Goal: Information Seeking & Learning: Compare options

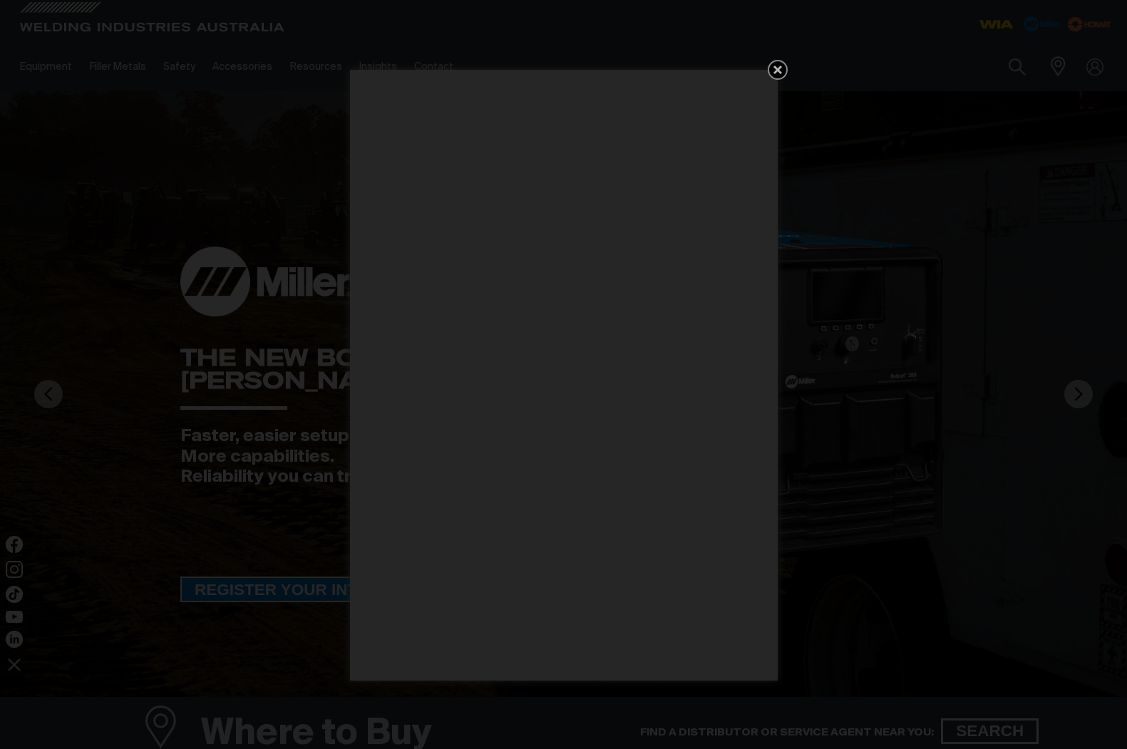
click at [781, 70] on icon "Get 5 WIA Welding Guides Free!" at bounding box center [777, 69] width 17 height 17
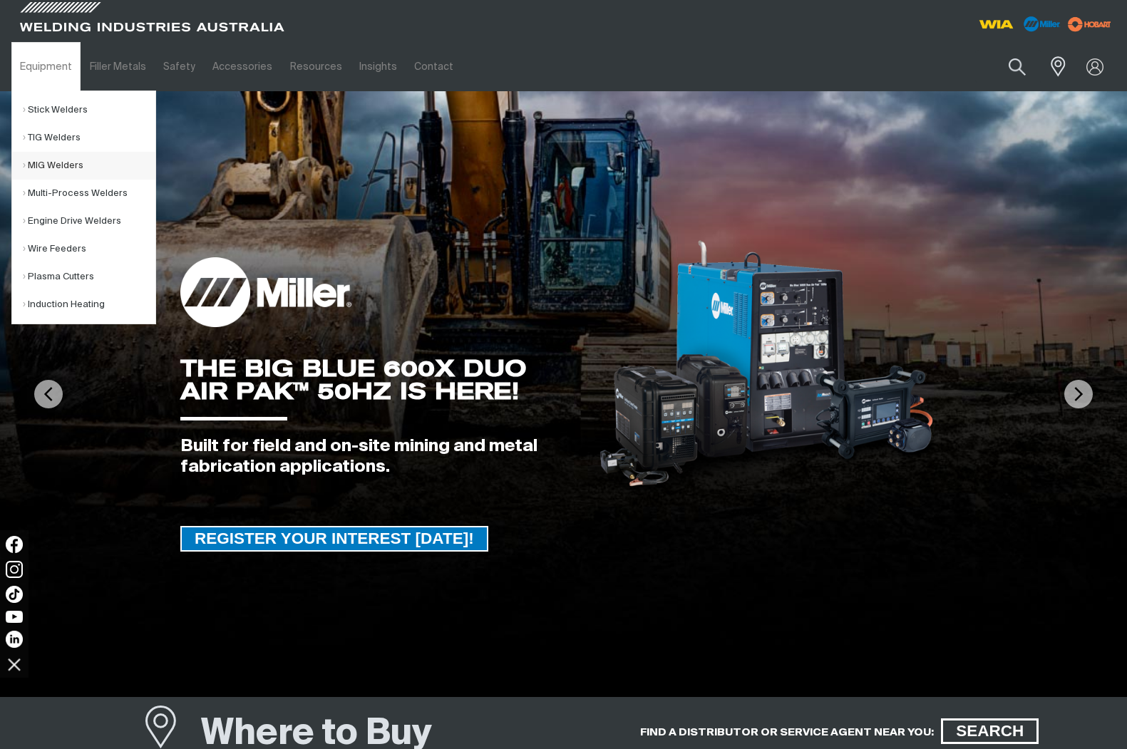
click at [66, 163] on link "MIG Welders" at bounding box center [89, 166] width 133 height 28
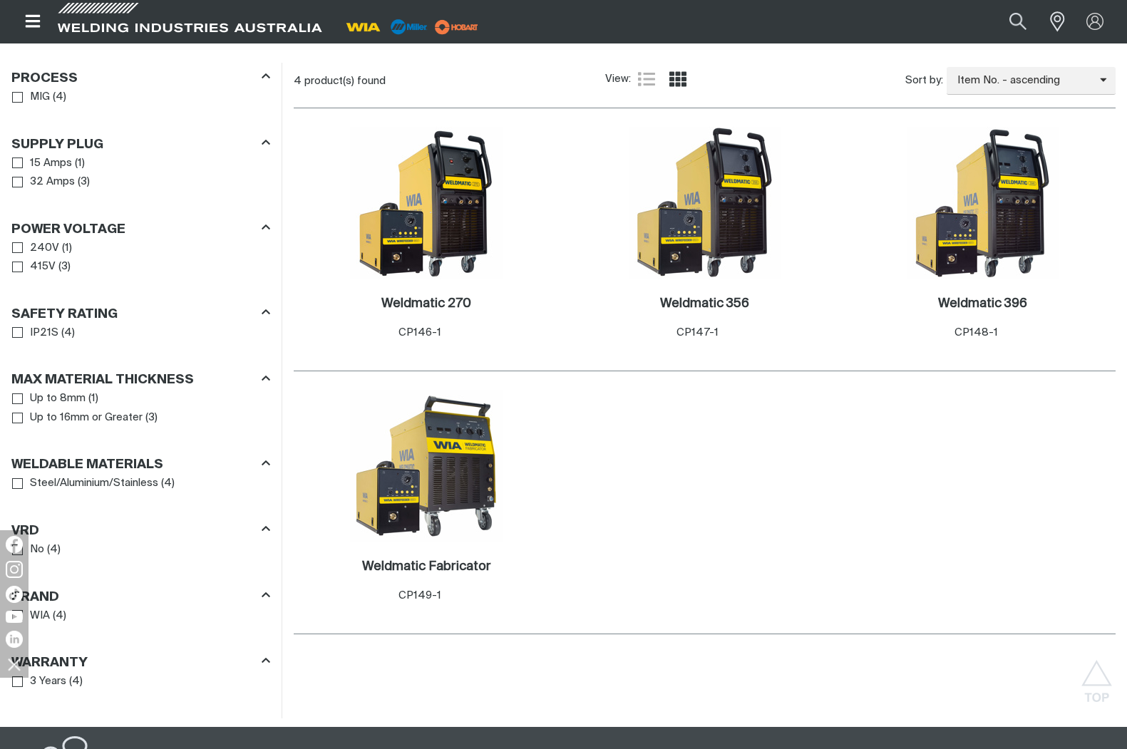
scroll to position [784, 0]
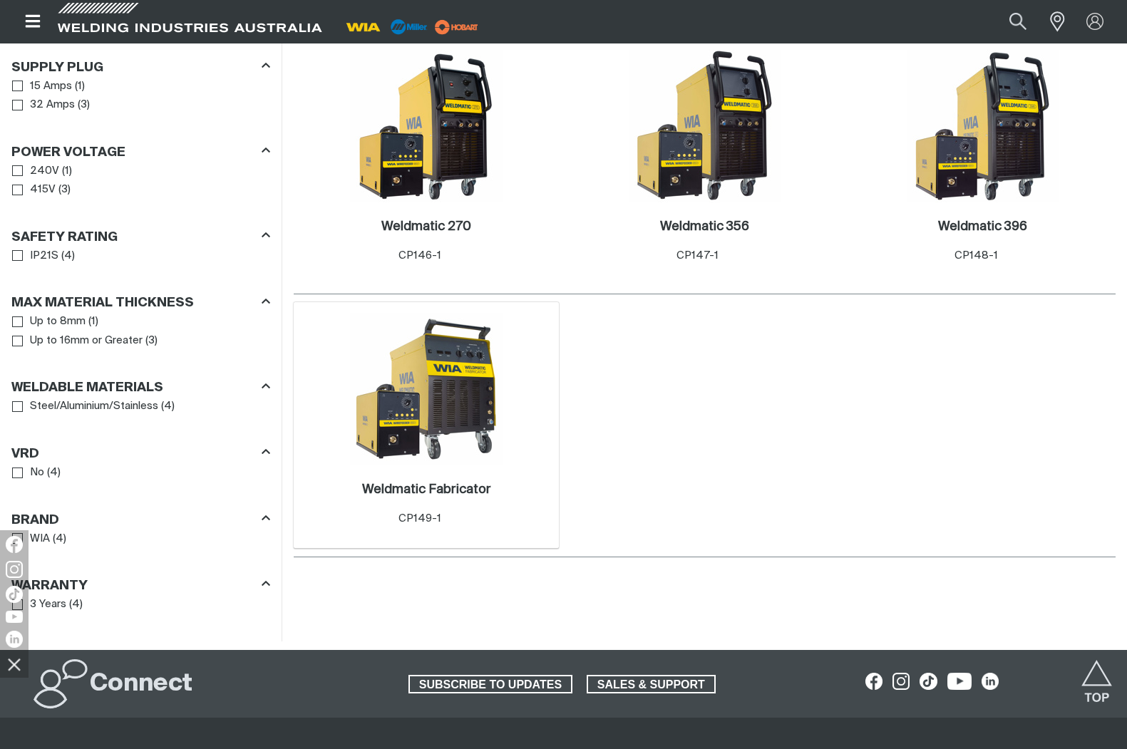
click at [455, 354] on img at bounding box center [426, 389] width 153 height 153
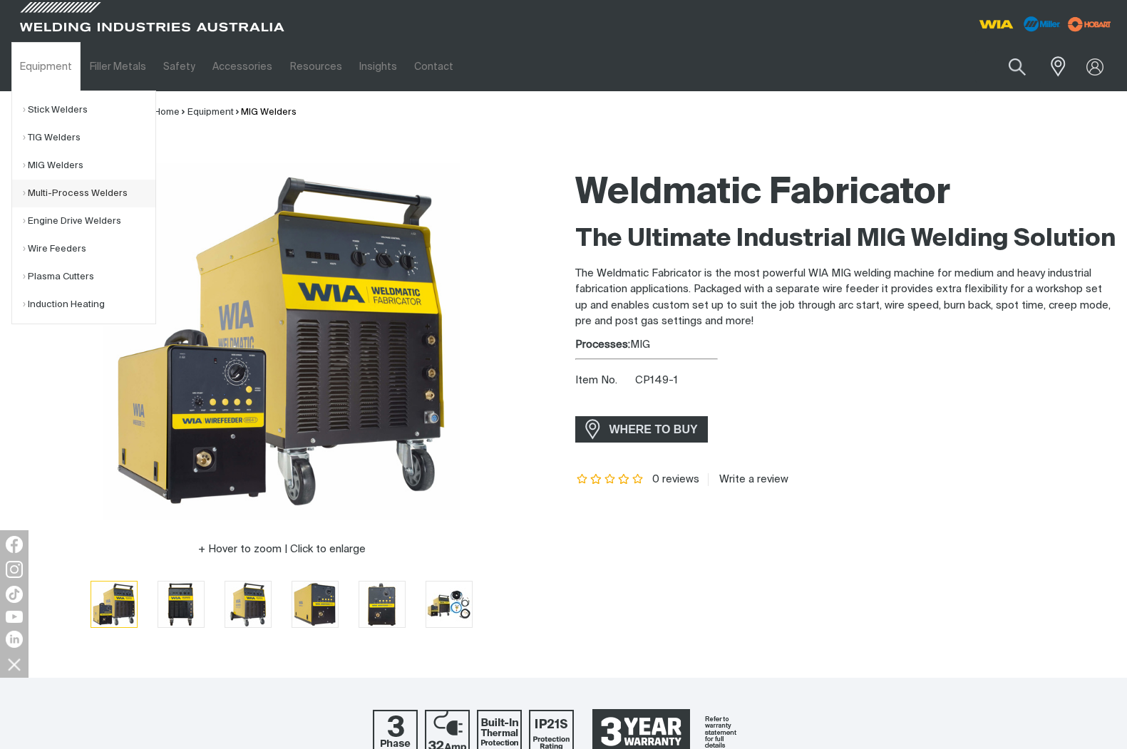
click at [68, 193] on link "Multi-Process Welders" at bounding box center [89, 194] width 133 height 28
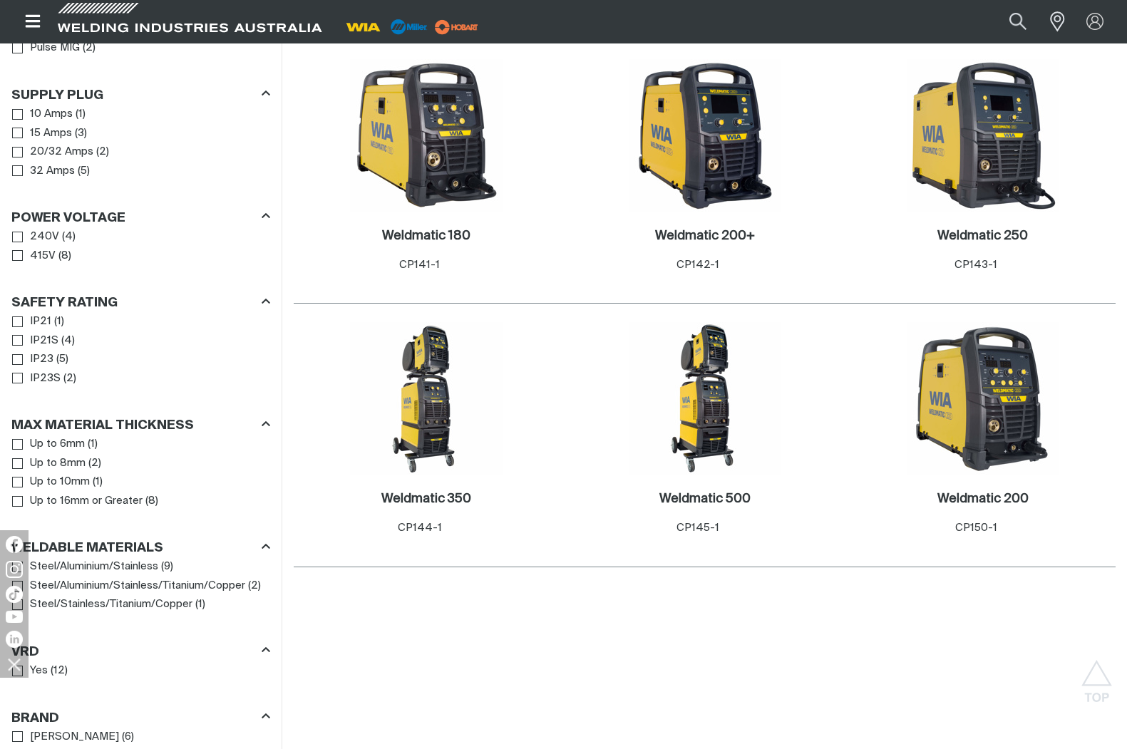
scroll to position [784, 0]
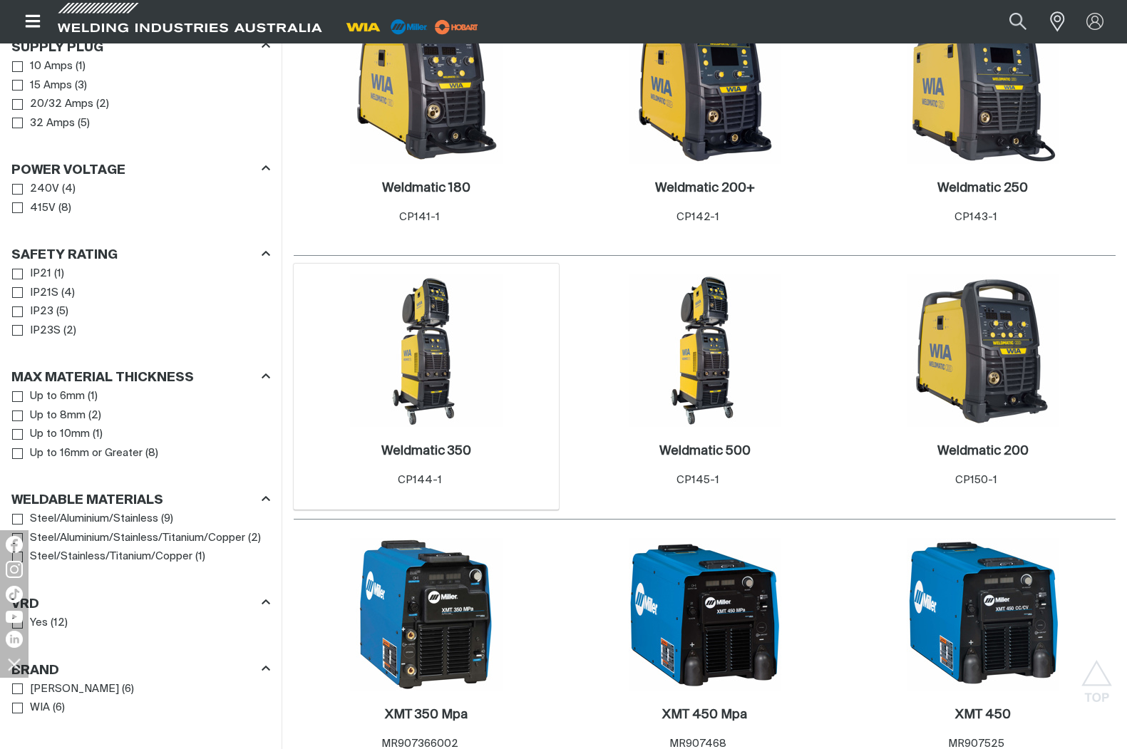
click at [435, 366] on img at bounding box center [426, 350] width 153 height 153
